Goal: Task Accomplishment & Management: Manage account settings

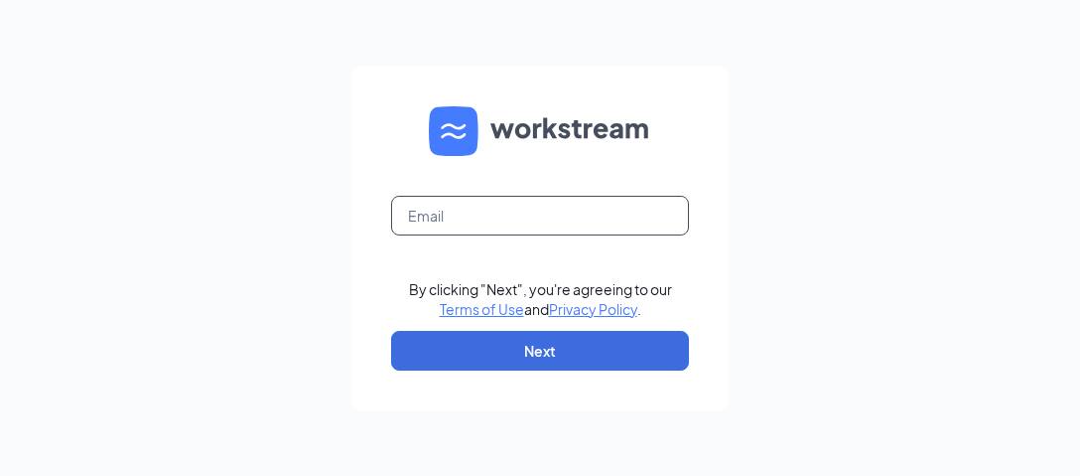
click at [559, 218] on input "text" at bounding box center [540, 216] width 298 height 40
type input "[EMAIL_ADDRESS][DOMAIN_NAME]"
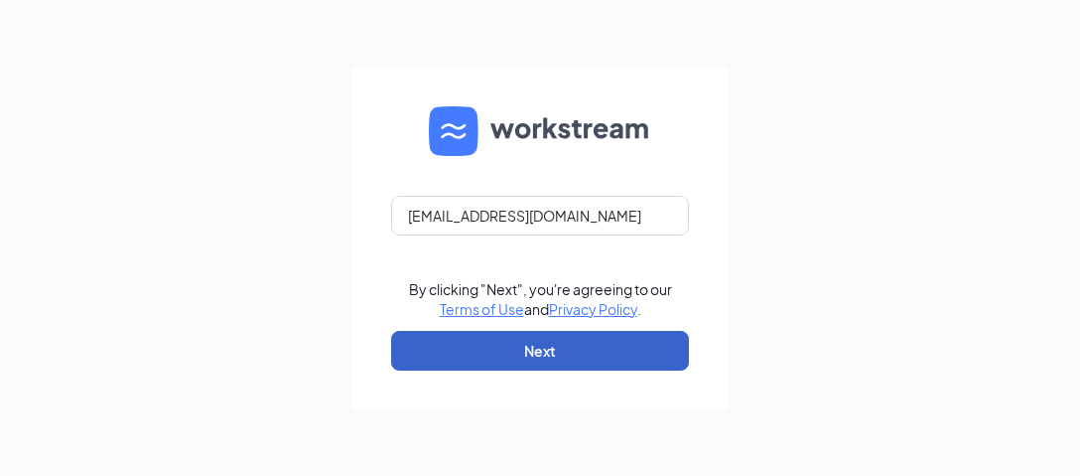
click at [540, 366] on button "Next" at bounding box center [540, 351] width 298 height 40
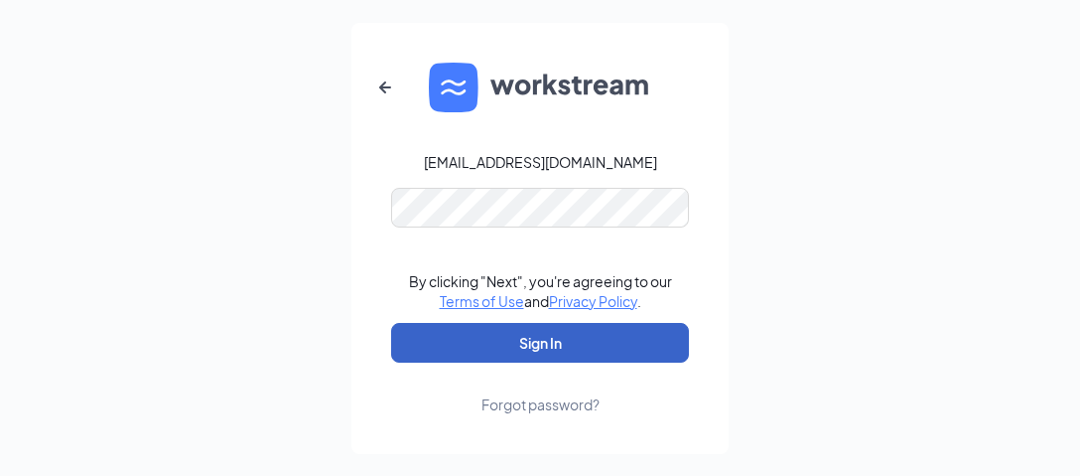
click at [483, 358] on button "Sign In" at bounding box center [540, 343] width 298 height 40
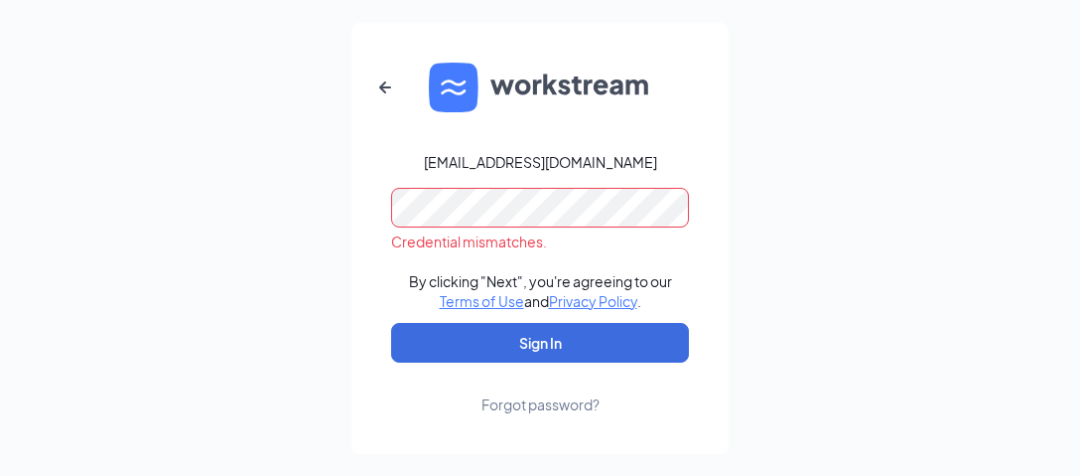
click at [380, 183] on form "[EMAIL_ADDRESS][DOMAIN_NAME] Credential mismatches. By clicking "Next", you're …" at bounding box center [540, 238] width 377 height 431
click at [391, 323] on button "Sign In" at bounding box center [540, 343] width 298 height 40
